Goal: Information Seeking & Learning: Learn about a topic

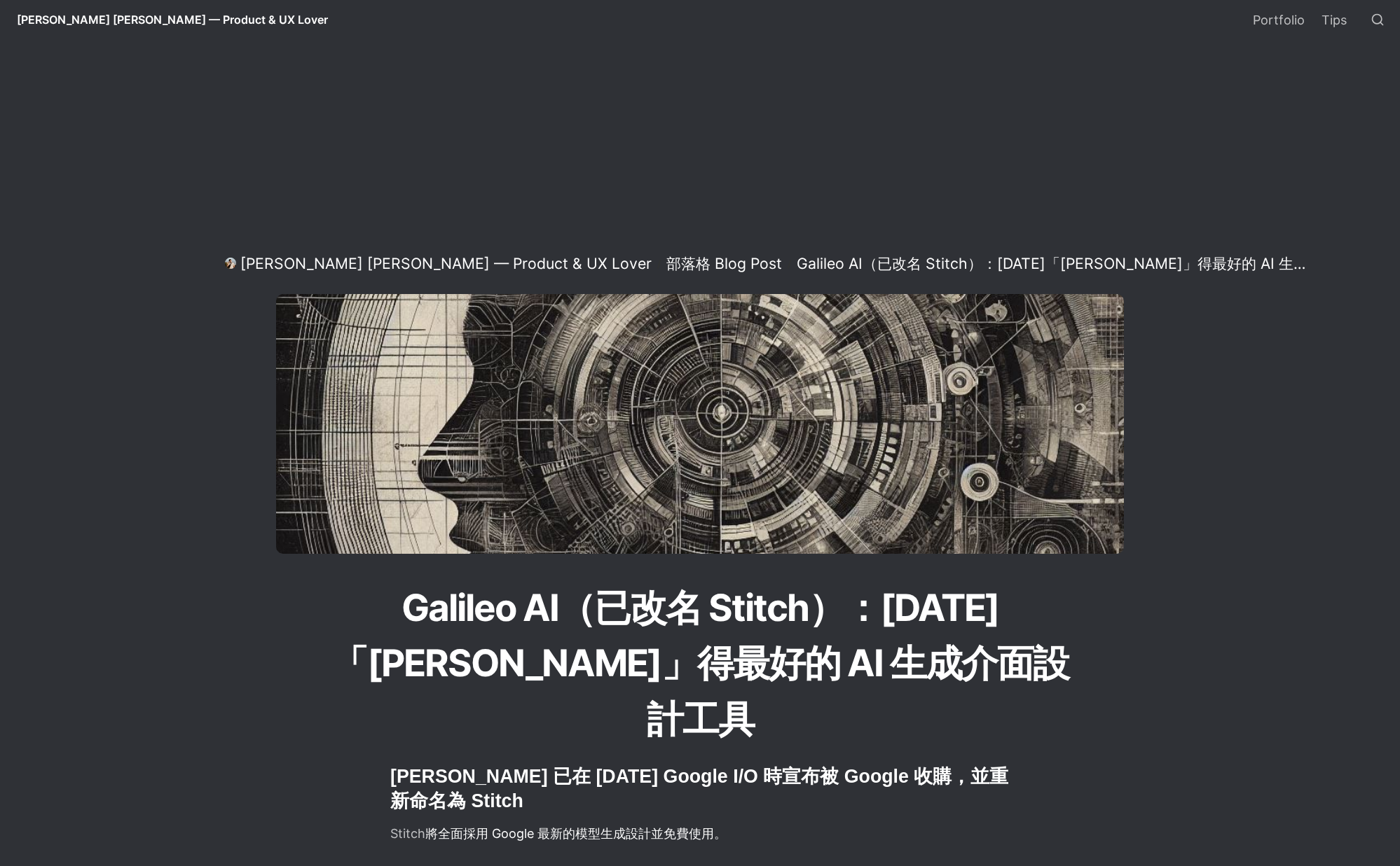
click at [723, 607] on h1 "Galileo AI（已改名 Stitch）：[DATE]「[PERSON_NAME]」得最好的 AI 生成介面設計工具" at bounding box center [699, 664] width 756 height 170
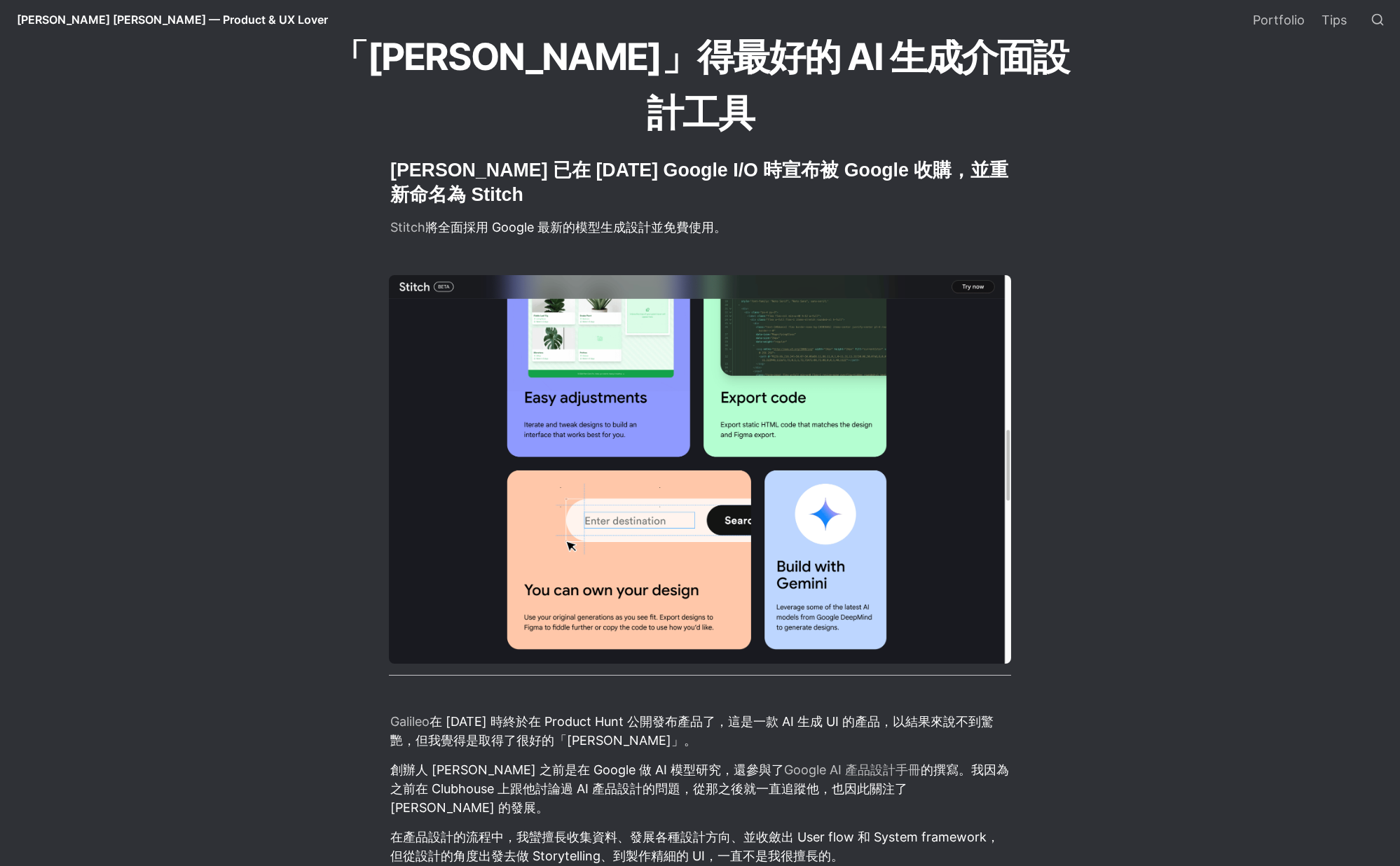
scroll to position [1107, 0]
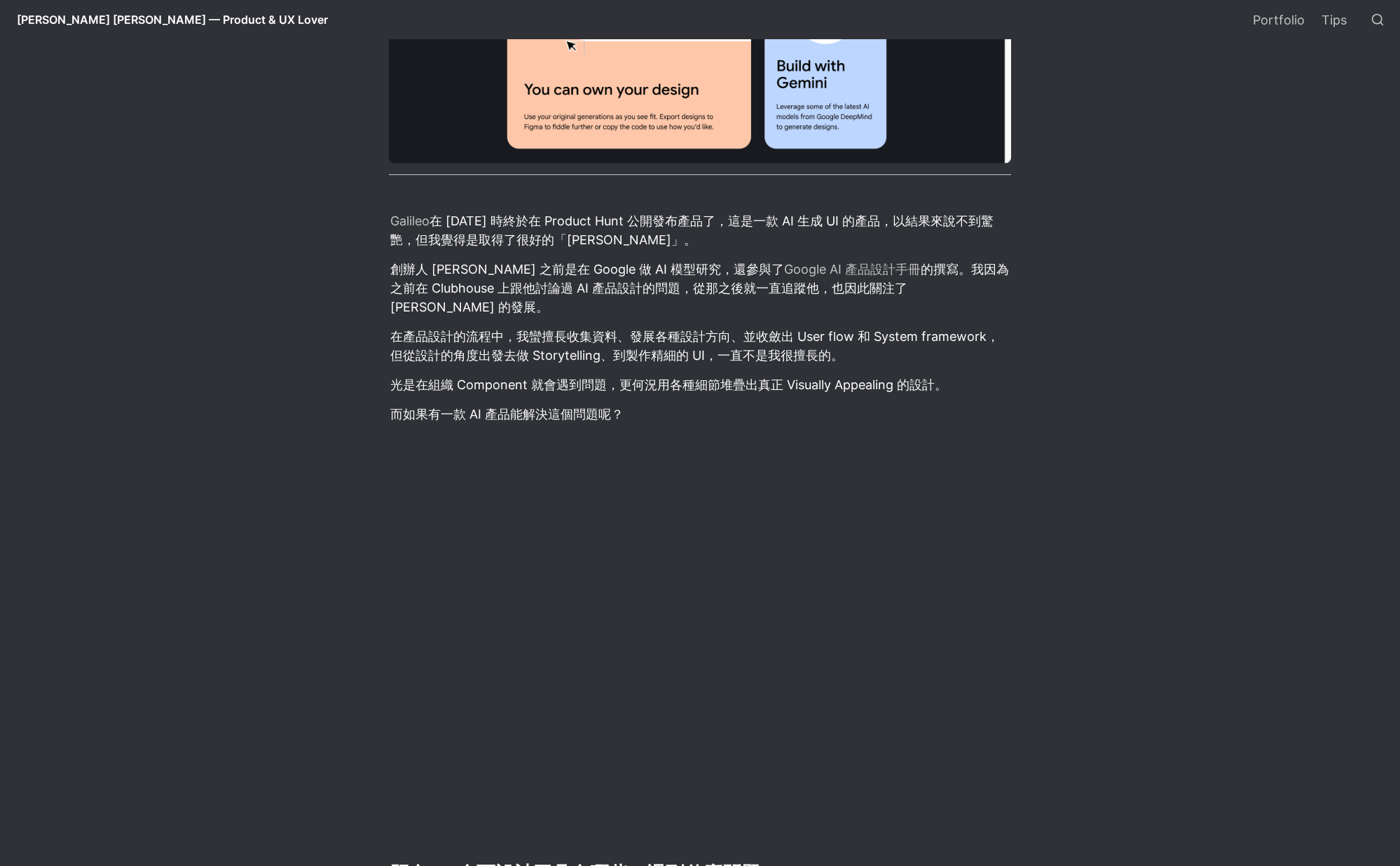
select select "语言翻译微件"
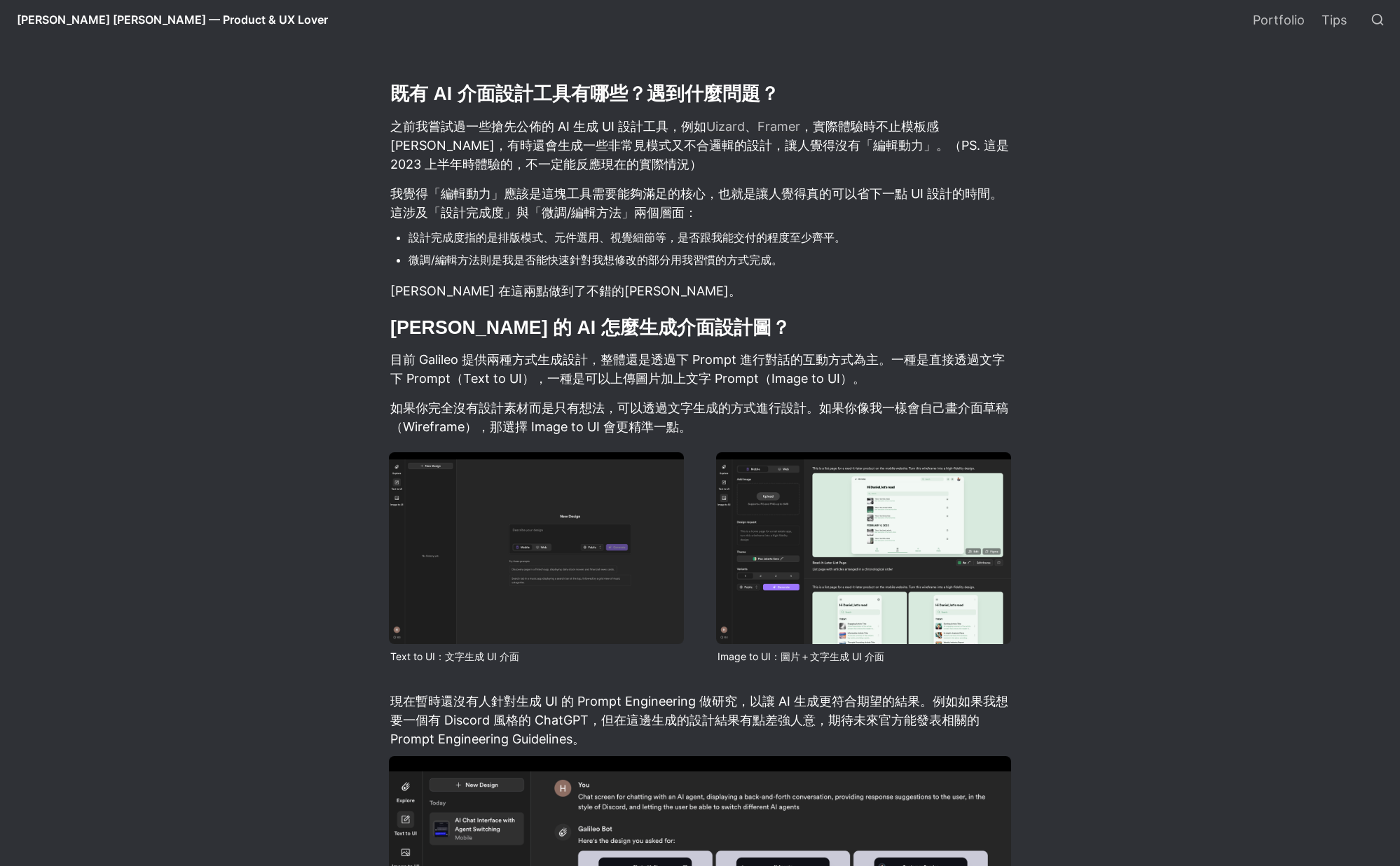
scroll to position [2485, 0]
click at [444, 397] on p "如果你完全沒有設計素材而是只有想法，可以透過文字生成的方式進行設計。如果你像我一樣會自己畫介面草稿（Wireframe），那選擇 Image to UI 會更…" at bounding box center [699, 418] width 622 height 42
click at [461, 348] on p "目前 Galileo 提供兩種方式生成設計，整體還是透過下 Prompt 進行對話的互動方式為主。一種是直接透過文字下 Prompt（Text to UI），…" at bounding box center [699, 369] width 622 height 42
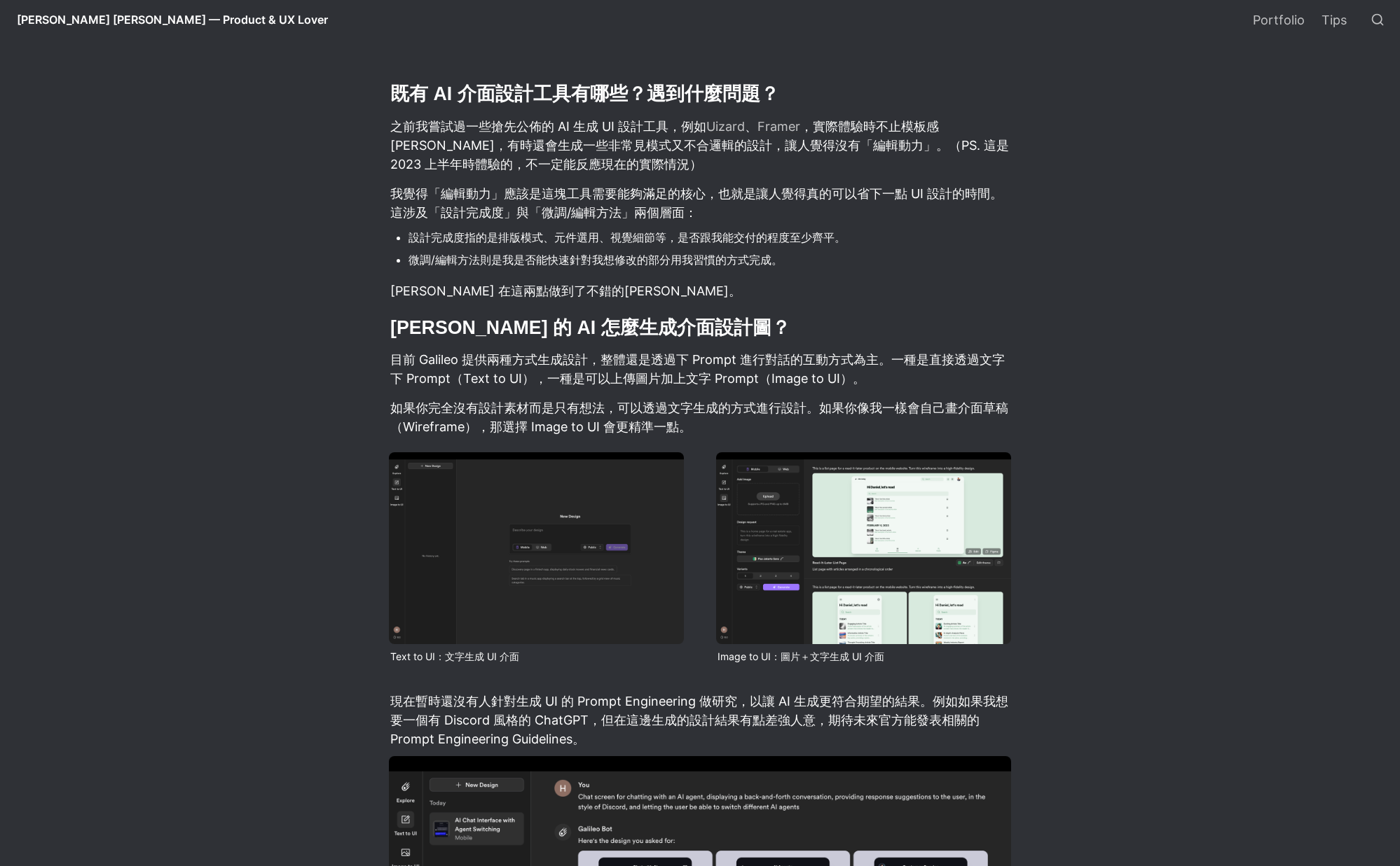
click at [450, 348] on p "目前 Galileo 提供兩種方式生成設計，整體還是透過下 Prompt 進行對話的互動方式為主。一種是直接透過文字下 Prompt（Text to UI），…" at bounding box center [699, 369] width 622 height 42
click at [650, 348] on p "目前 Galileo 提供兩種方式生成設計，整體還是透過下 Prompt 進行對話的互動方式為主。一種是直接透過文字下 Prompt（Text to UI），…" at bounding box center [699, 369] width 622 height 42
drag, startPoint x: 650, startPoint y: 290, endPoint x: 674, endPoint y: 290, distance: 24.0
click at [650, 348] on p "目前 Galileo 提供兩種方式生成設計，整體還是透過下 Prompt 進行對話的互動方式為主。一種是直接透過文字下 Prompt（Text to UI），…" at bounding box center [699, 369] width 622 height 42
click at [823, 348] on p "目前 Galileo 提供兩種方式生成設計，整體還是透過下 Prompt 進行對話的互動方式為主。一種是直接透過文字下 Prompt（Text to UI），…" at bounding box center [699, 369] width 622 height 42
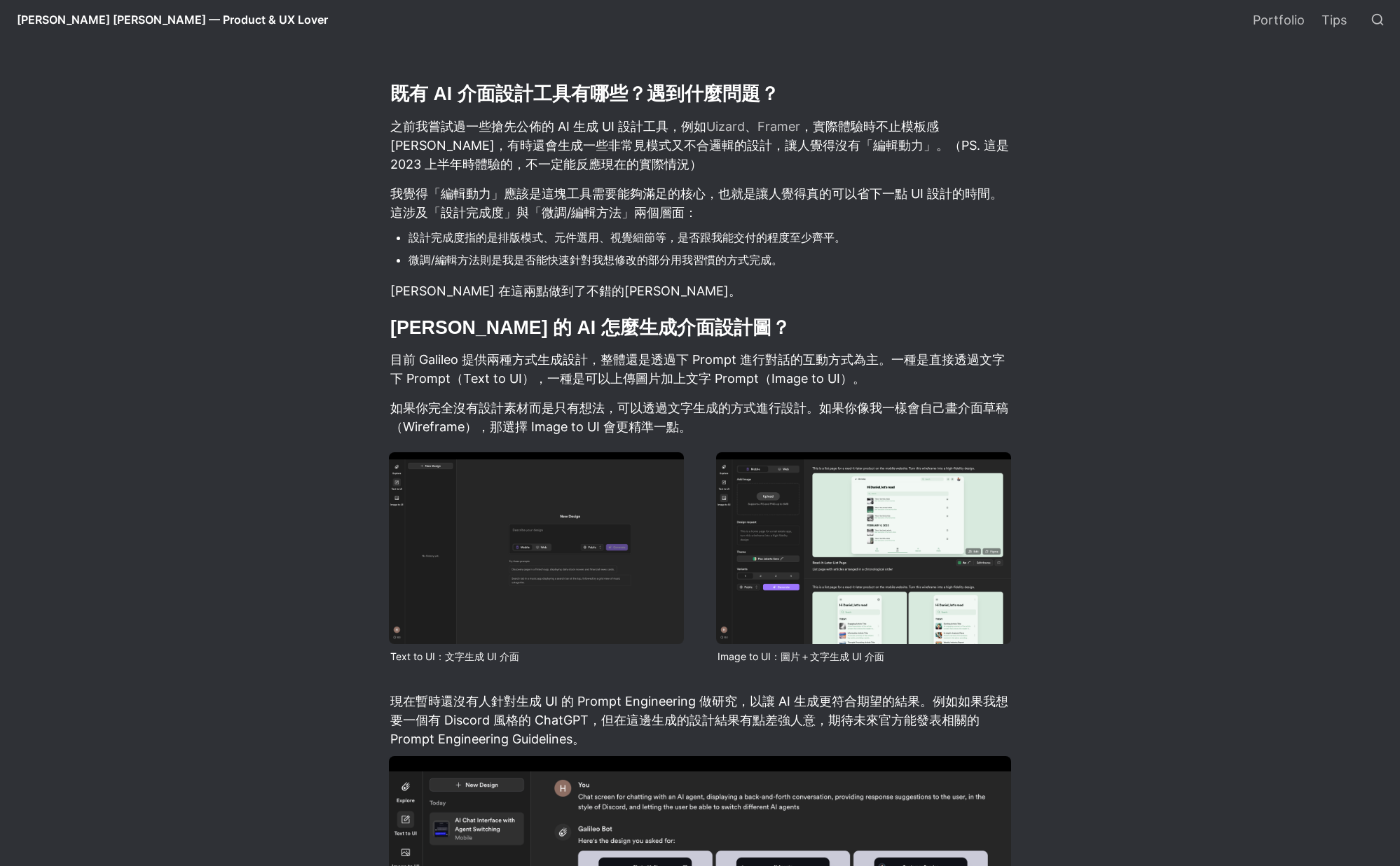
click at [823, 348] on p "目前 Galileo 提供兩種方式生成設計，整體還是透過下 Prompt 進行對話的互動方式為主。一種是直接透過文字下 Prompt（Text to UI），…" at bounding box center [699, 369] width 622 height 42
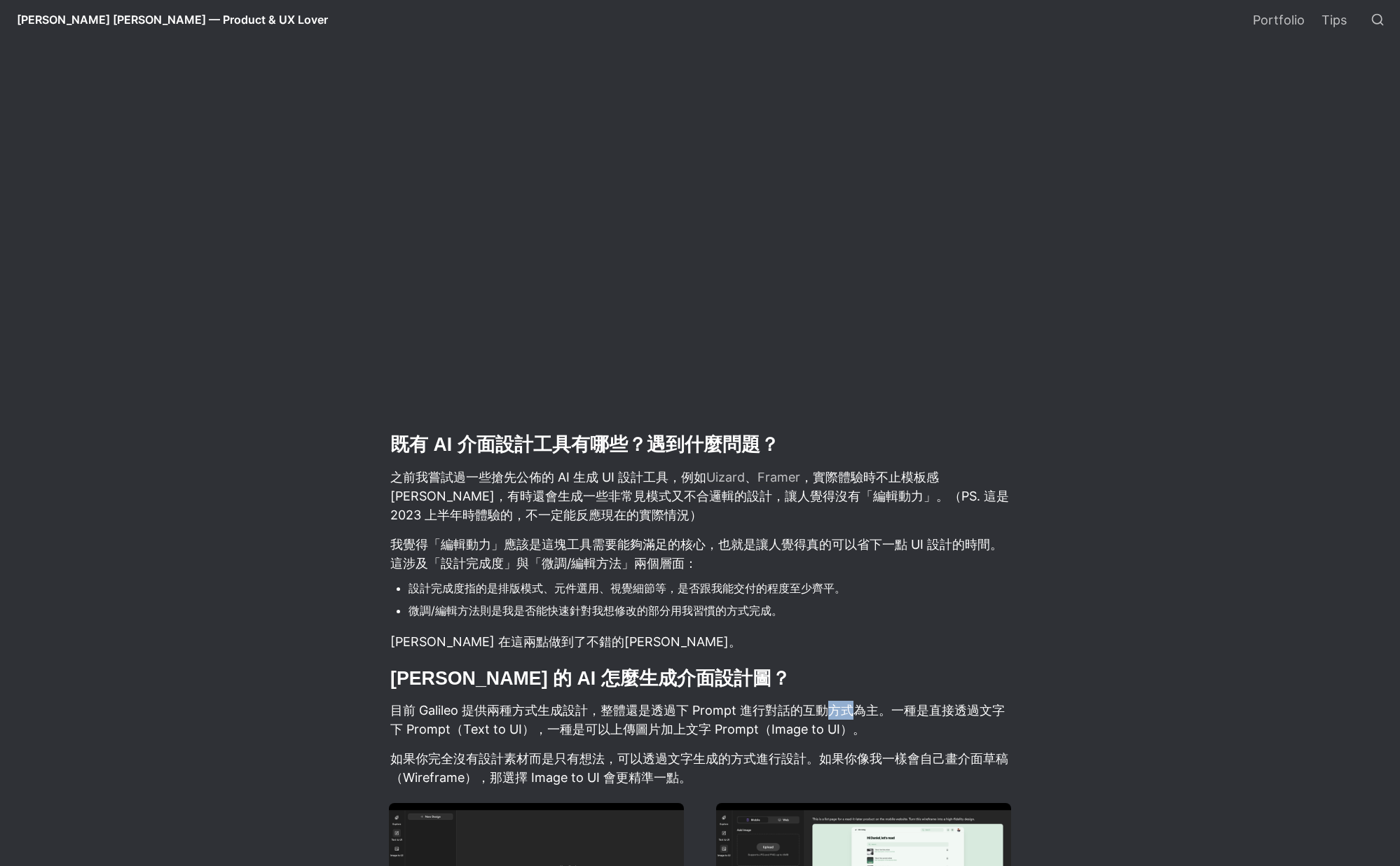
scroll to position [2133, 0]
click at [878, 467] on p "之前我嘗試過一些搶先公佈的 AI 生成 UI 設計工具，例如 Uizard 、 Framer ，實際體驗時不止模板感[PERSON_NAME]，有時還會生成一…" at bounding box center [699, 497] width 622 height 61
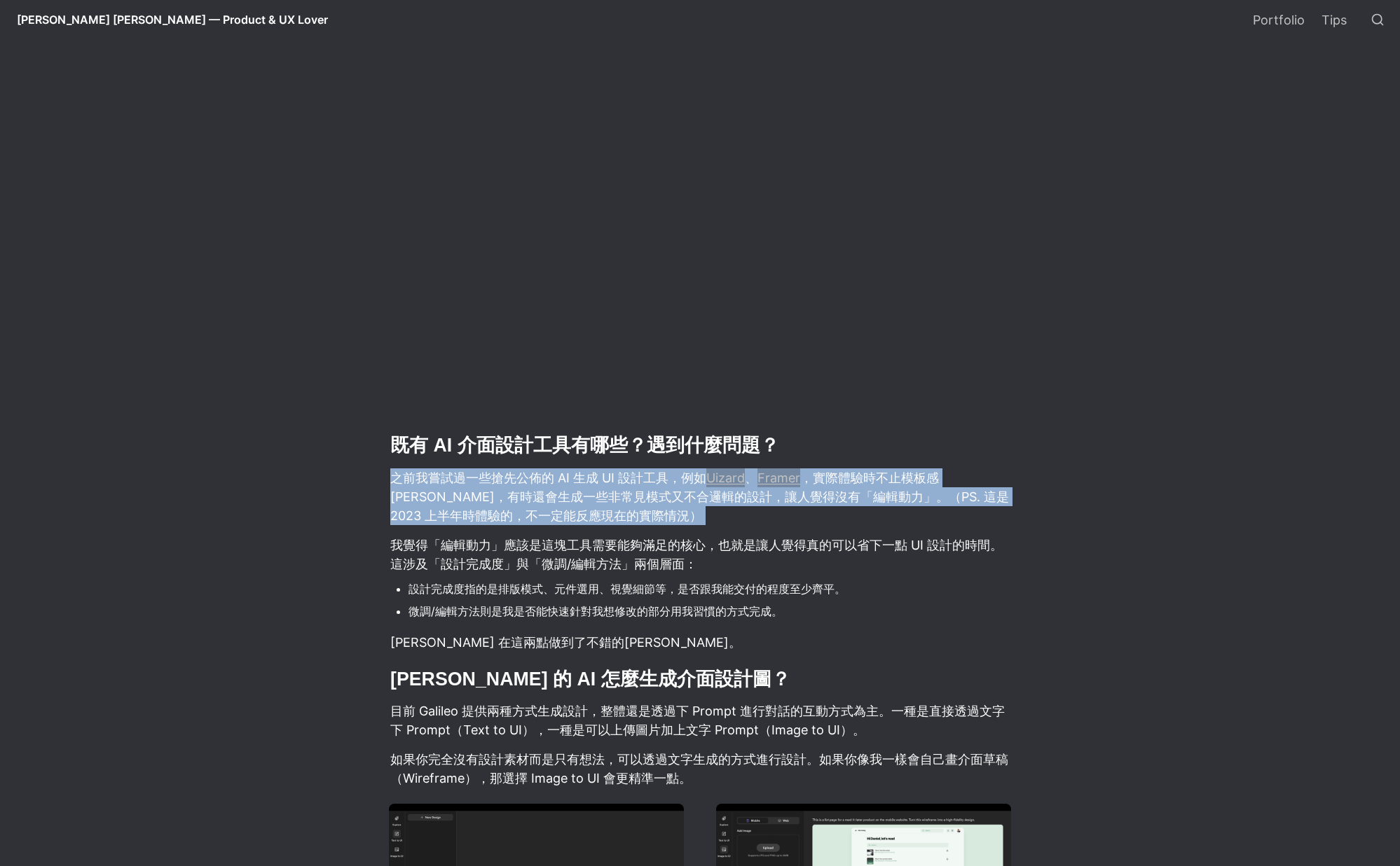
click at [878, 467] on p "之前我嘗試過一些搶先公佈的 AI 生成 UI 設計工具，例如 Uizard 、 Framer ，實際體驗時不止模板感[PERSON_NAME]，有時還會生成一…" at bounding box center [699, 497] width 622 height 61
click at [1171, 438] on main "[PERSON_NAME] [PERSON_NAME] — Product & UX Lover / 部落格 Blog Post / Galileo AI（已…" at bounding box center [700, 822] width 981 height 5343
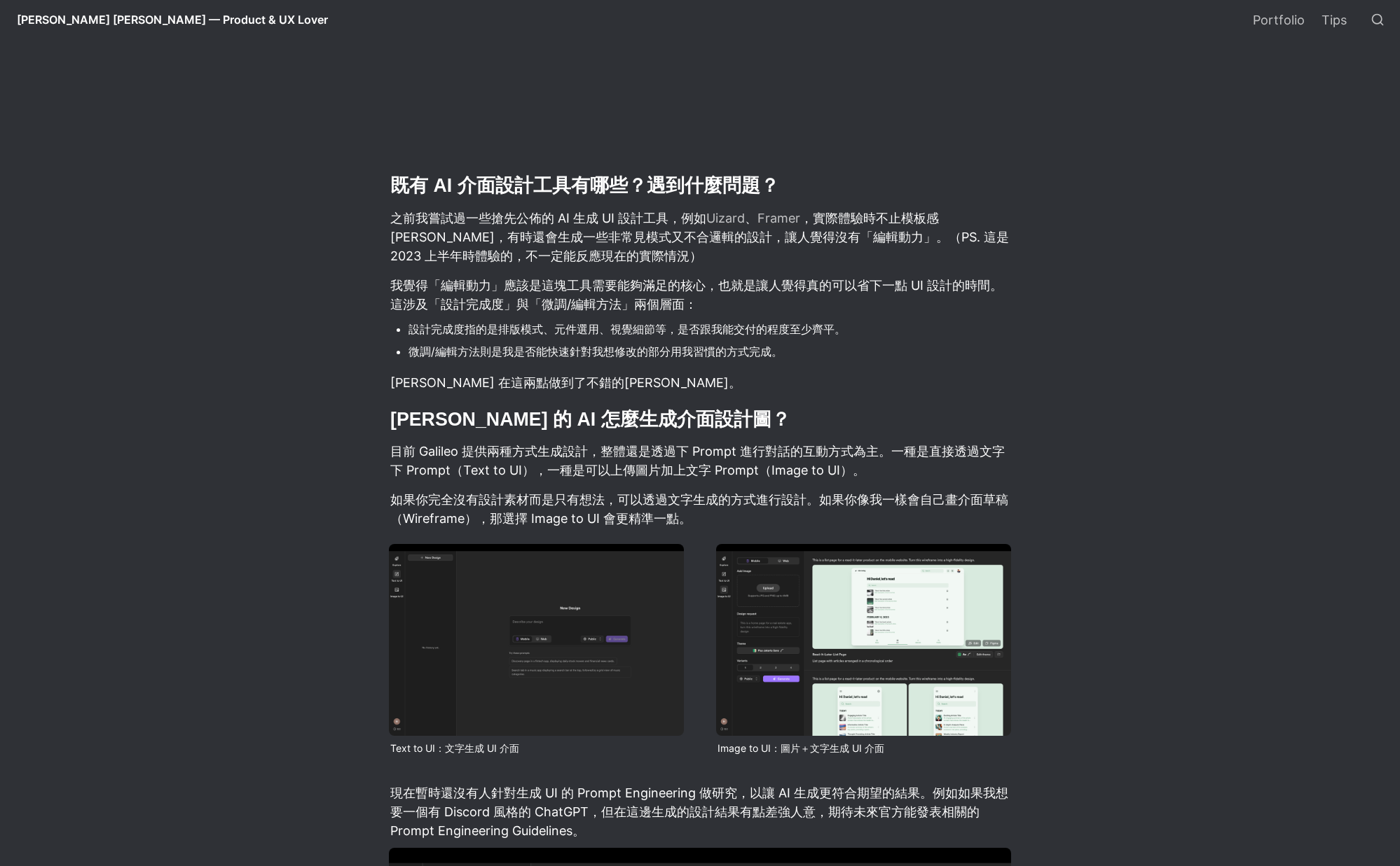
scroll to position [2454, 0]
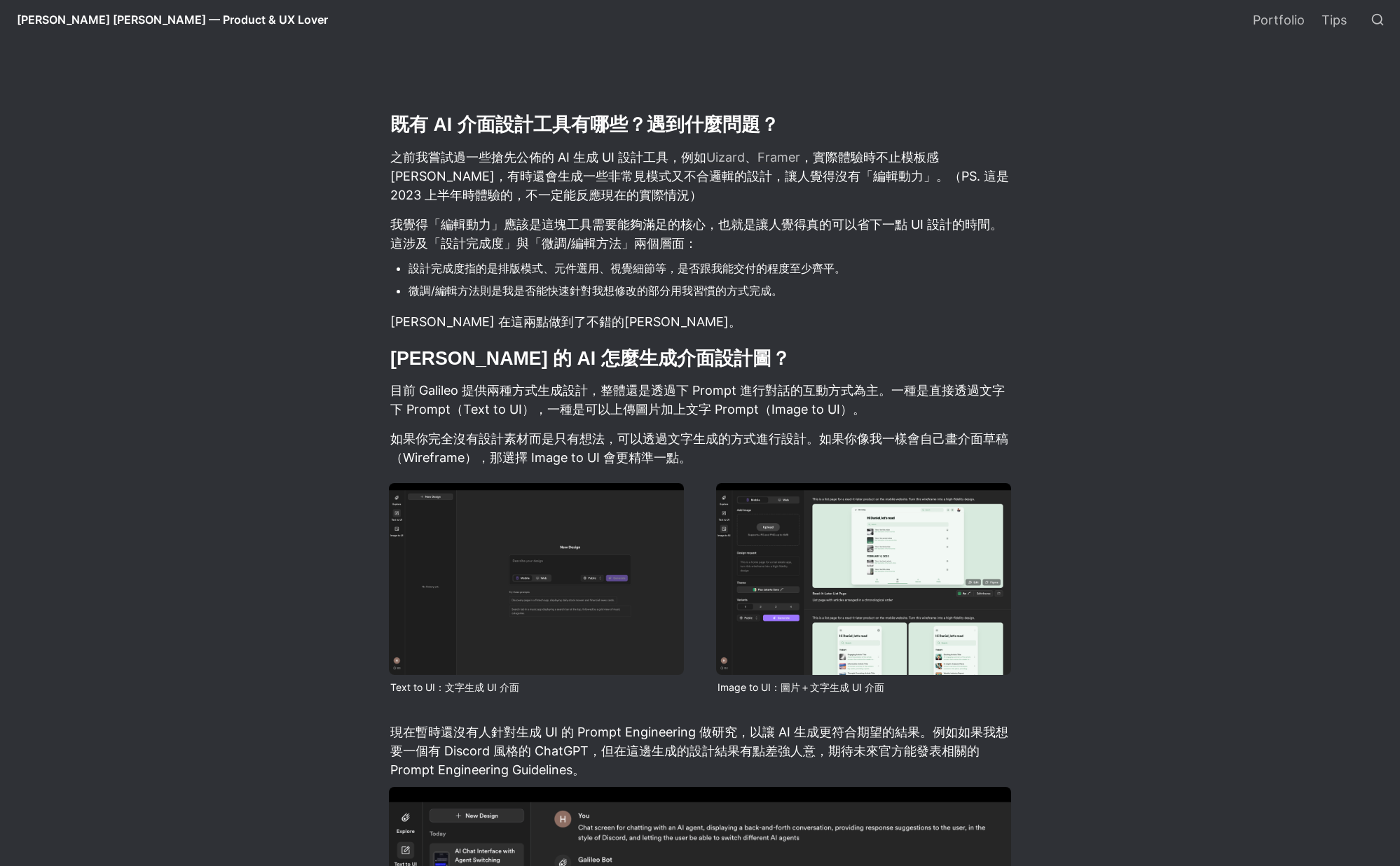
click at [403, 675] on figcaption "Text to UI：文字生成 UI 介面" at bounding box center [454, 688] width 132 height 25
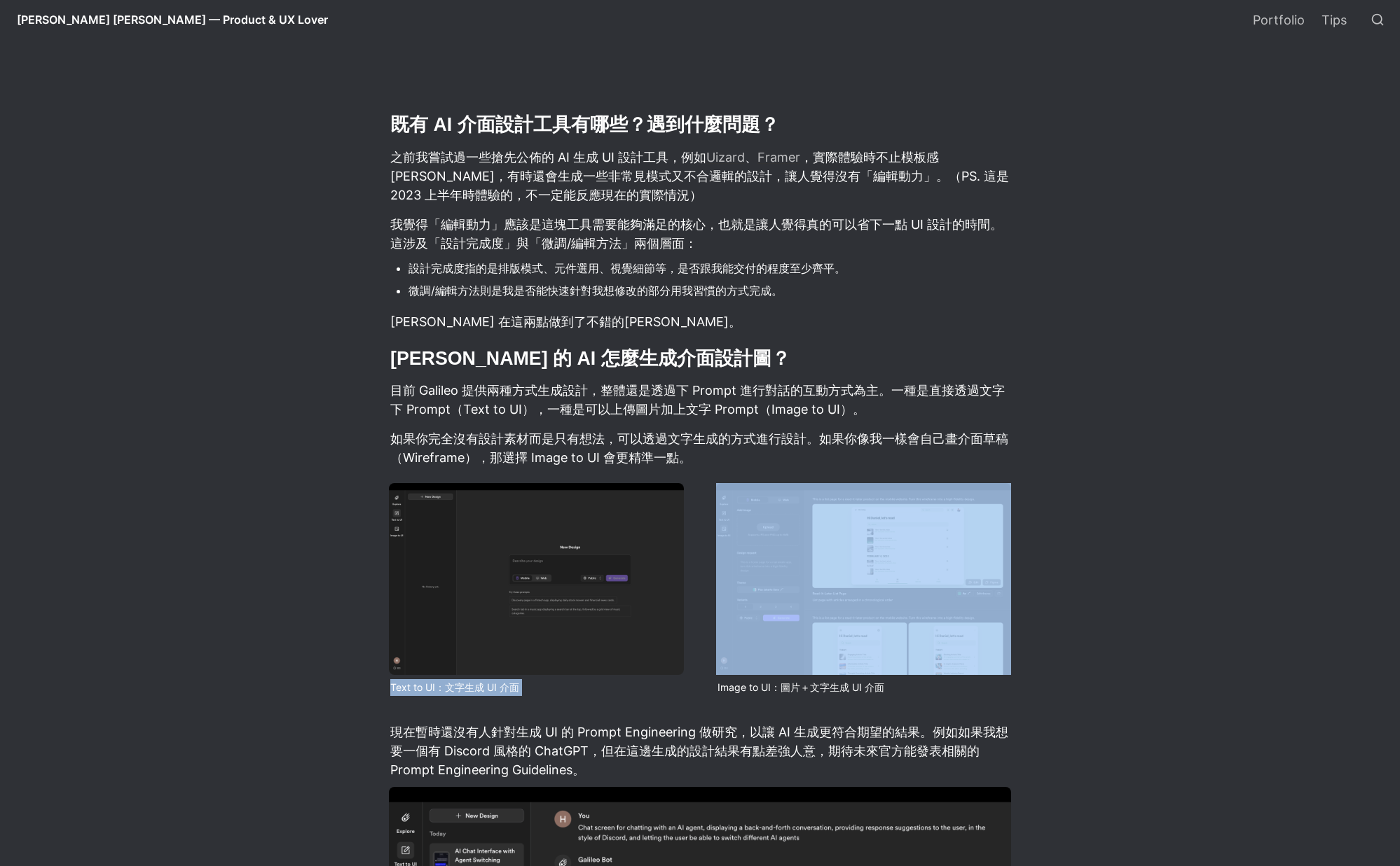
click at [403, 675] on figcaption "Text to UI：文字生成 UI 介面" at bounding box center [454, 688] width 132 height 25
click at [438, 675] on figcaption "Text to UI：文字生成 UI 介面" at bounding box center [454, 688] width 132 height 25
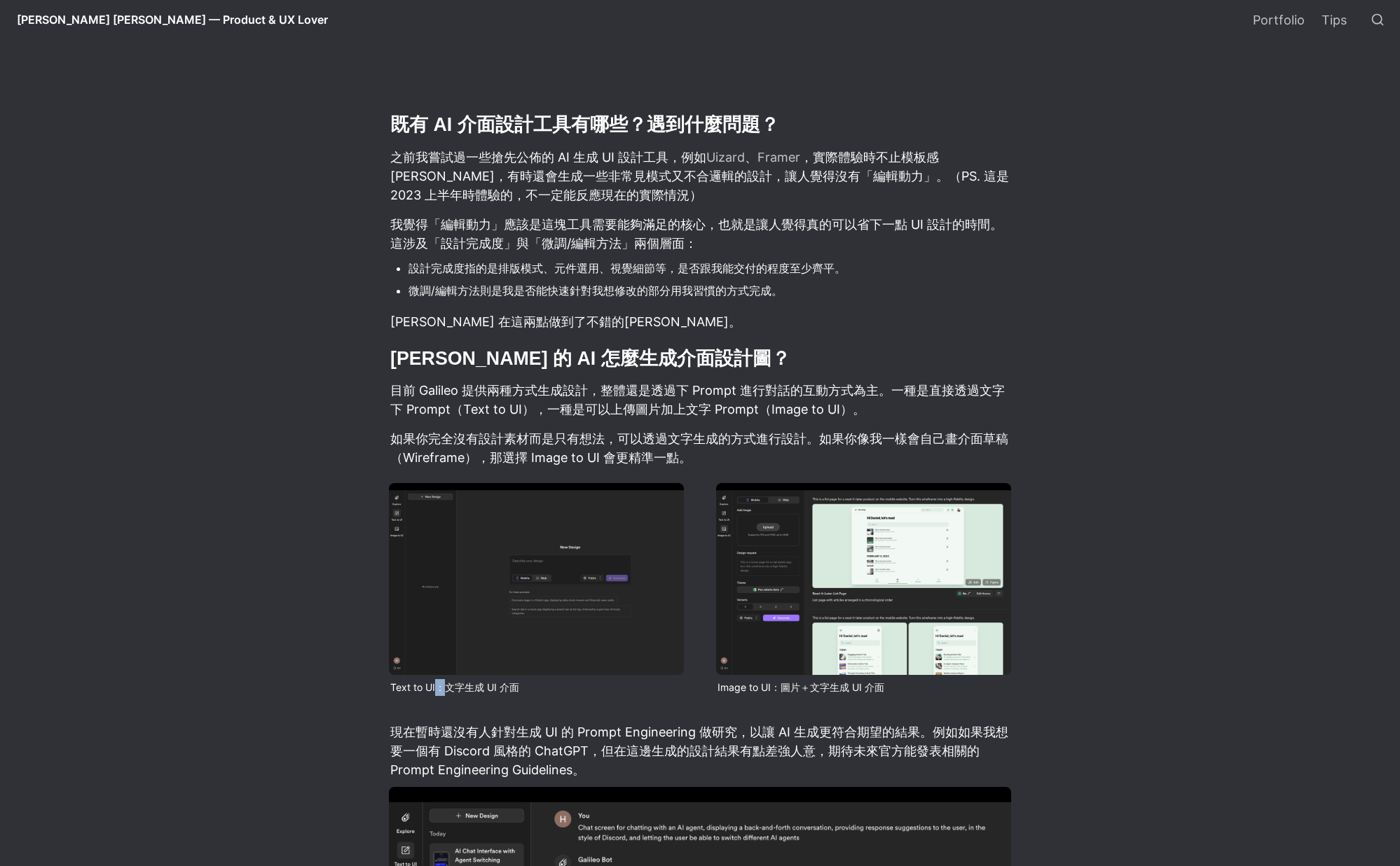
click at [438, 675] on figcaption "Text to UI：文字生成 UI 介面" at bounding box center [454, 688] width 132 height 25
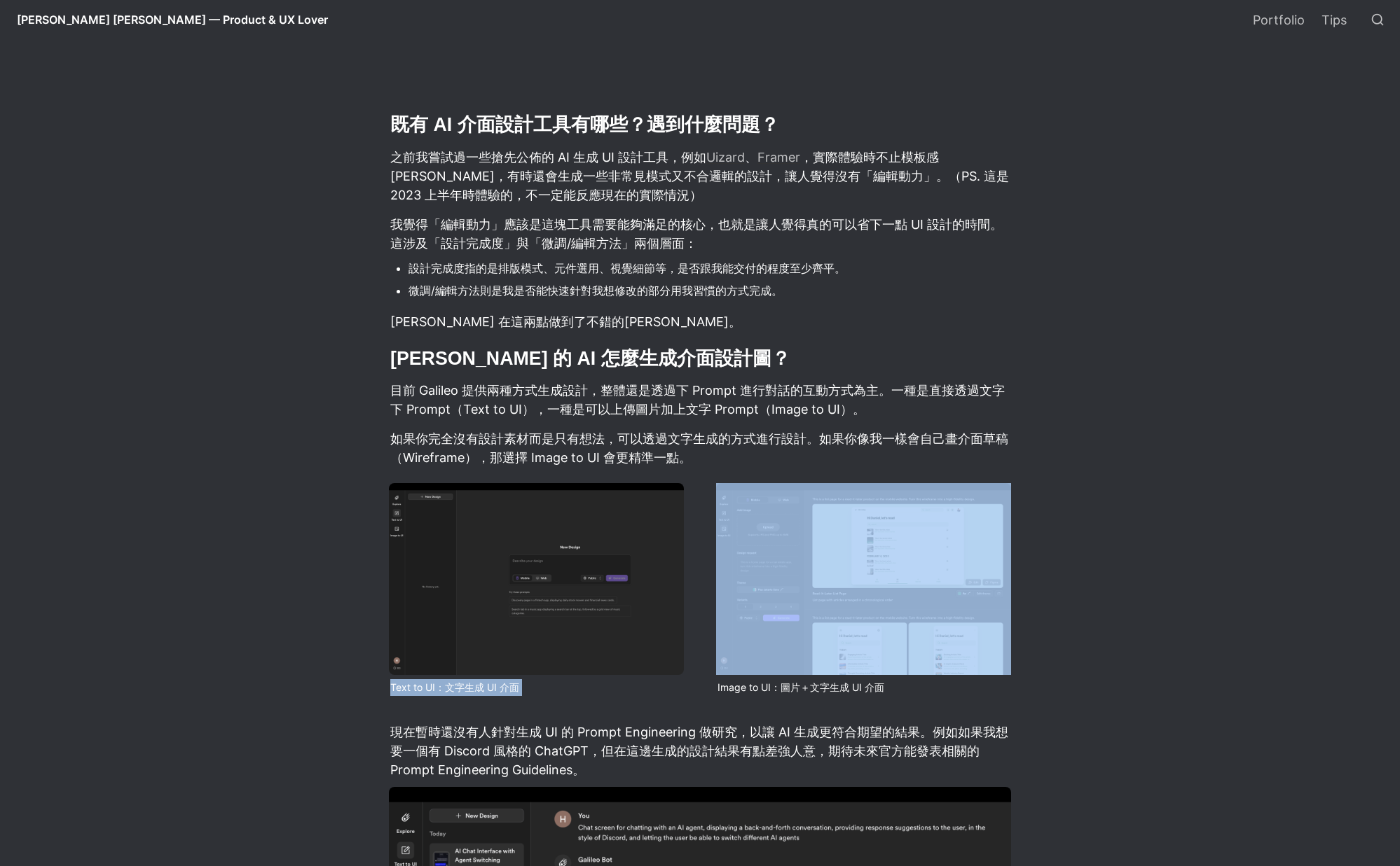
click at [439, 675] on figcaption "Text to UI：文字生成 UI 介面" at bounding box center [454, 688] width 132 height 25
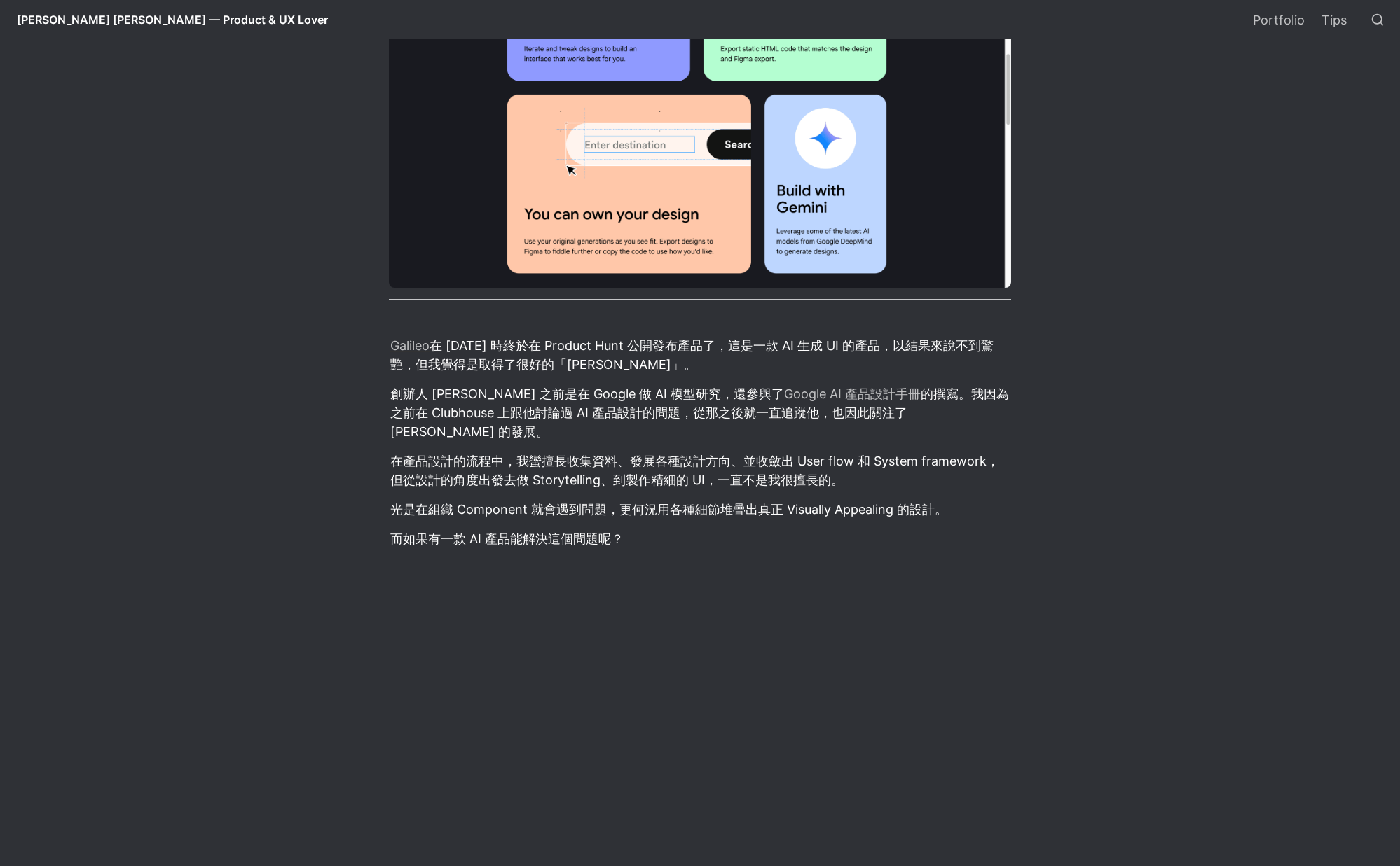
scroll to position [0, 0]
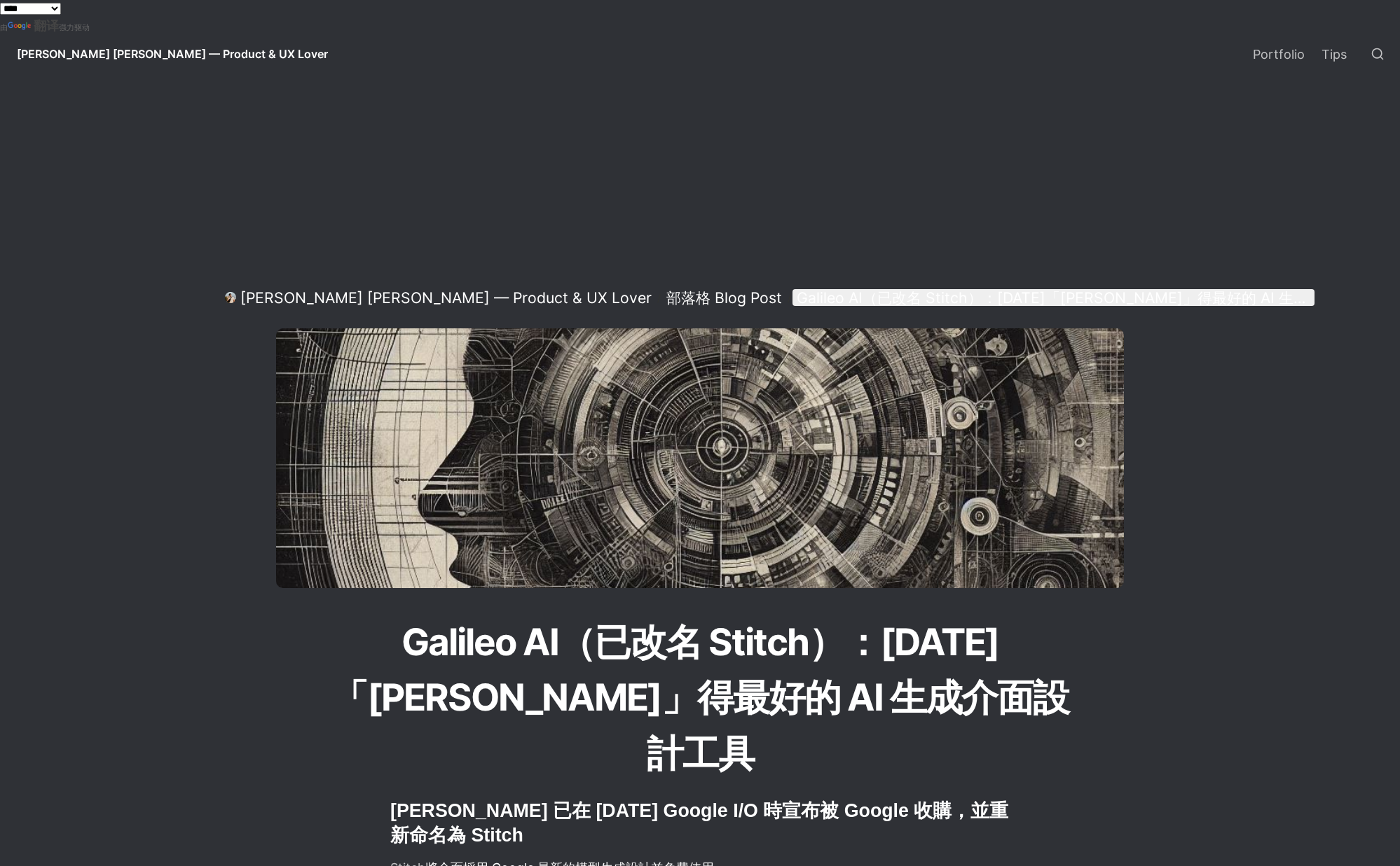
click at [796, 293] on div "Galileo AI（已改名 Stitch）：[DATE]「[PERSON_NAME]」得最好的 AI 生成介面設計工具" at bounding box center [1053, 298] width 514 height 19
